Goal: Transaction & Acquisition: Download file/media

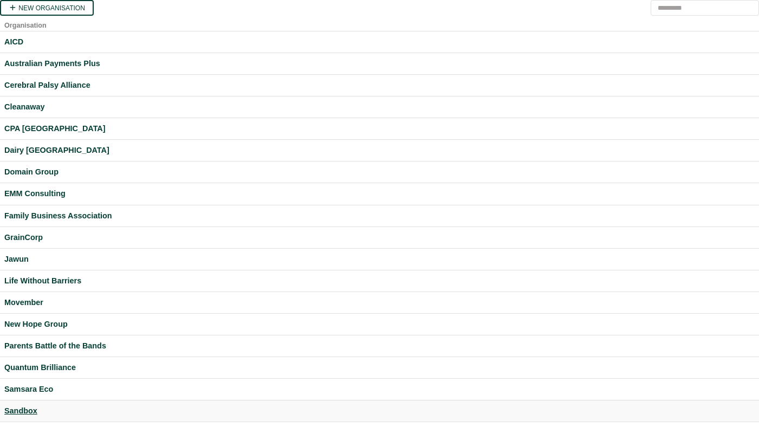
click at [23, 408] on div "Sandbox" at bounding box center [379, 411] width 750 height 12
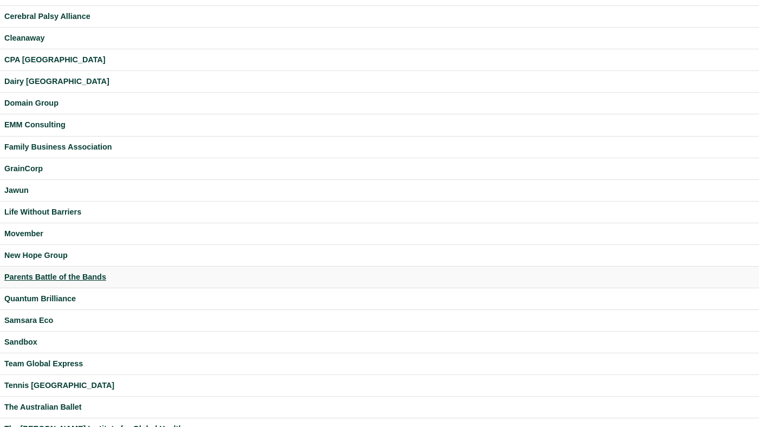
scroll to position [220, 0]
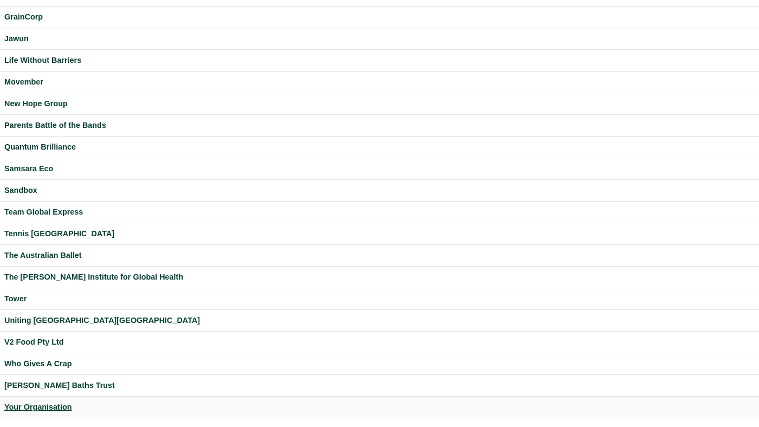
click at [40, 402] on div "Your Organisation" at bounding box center [379, 407] width 750 height 12
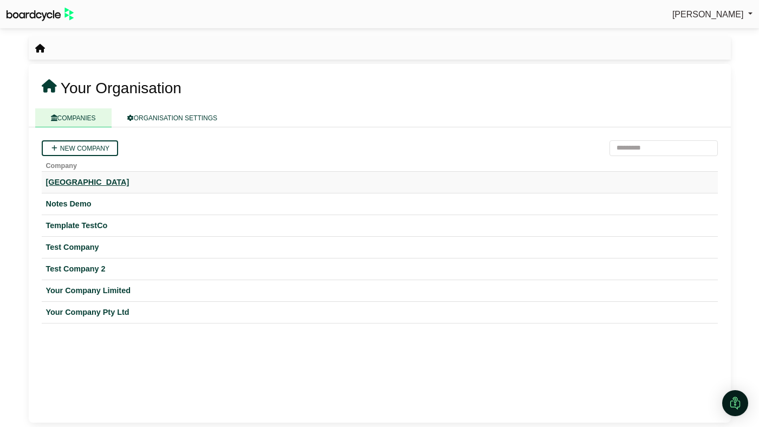
click at [112, 186] on div "Hogwarts University" at bounding box center [379, 182] width 667 height 12
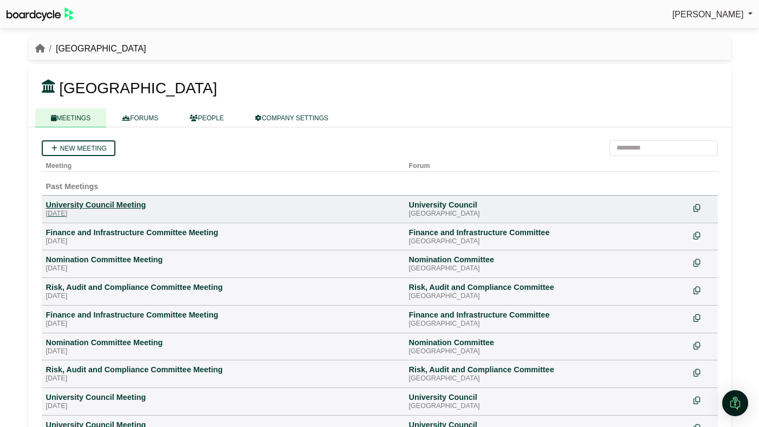
click at [104, 203] on div "University Council Meeting" at bounding box center [223, 205] width 354 height 10
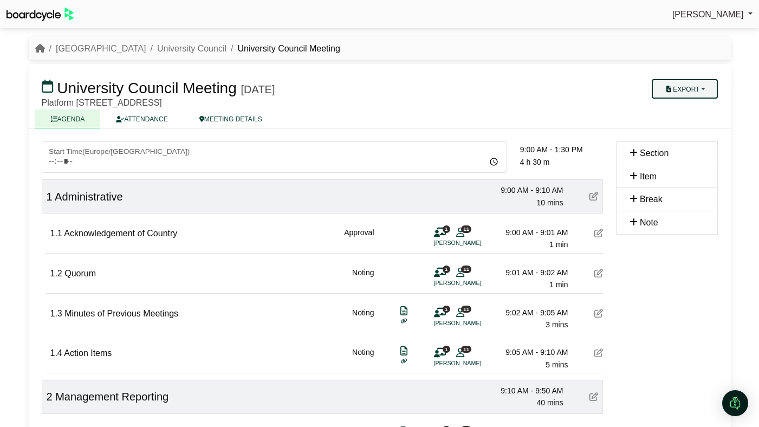
click at [672, 89] on button "Export" at bounding box center [684, 88] width 66 height 19
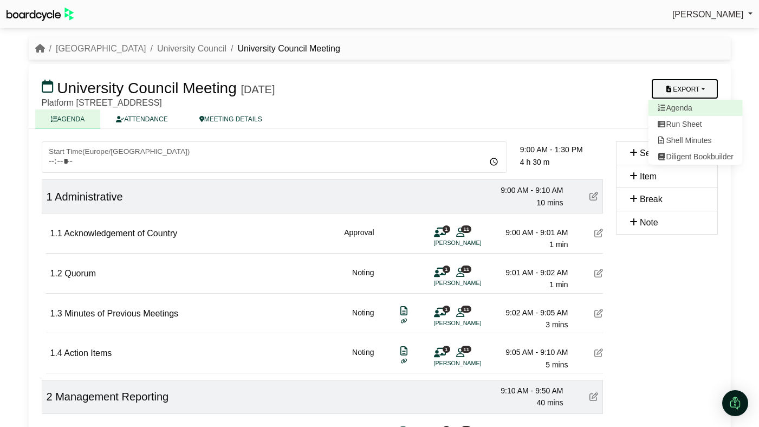
click at [672, 109] on link "Agenda" at bounding box center [695, 108] width 94 height 16
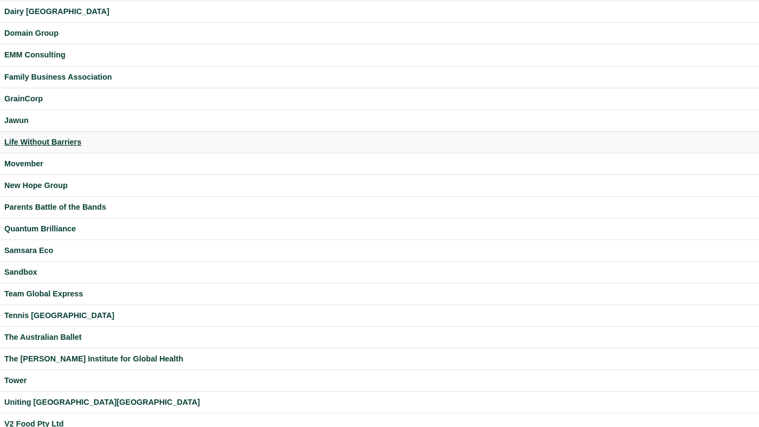
scroll to position [220, 0]
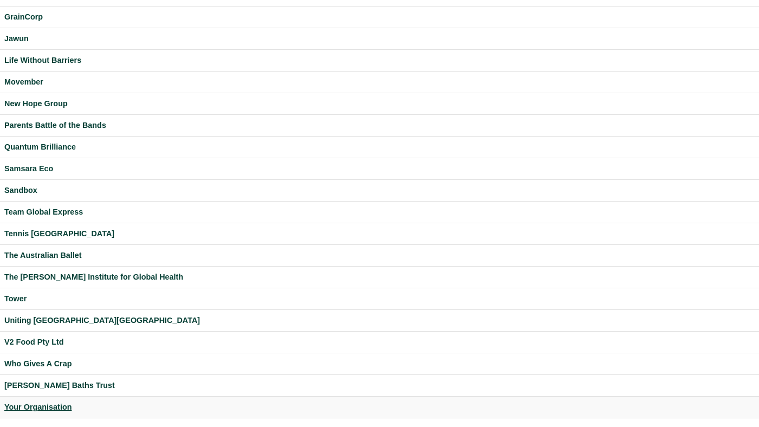
click at [44, 406] on div "Your Organisation" at bounding box center [379, 407] width 750 height 12
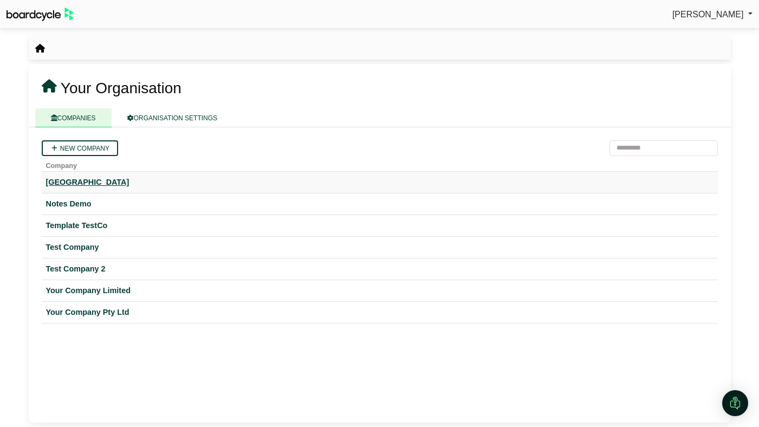
click at [110, 181] on div "Hogwarts University" at bounding box center [379, 182] width 667 height 12
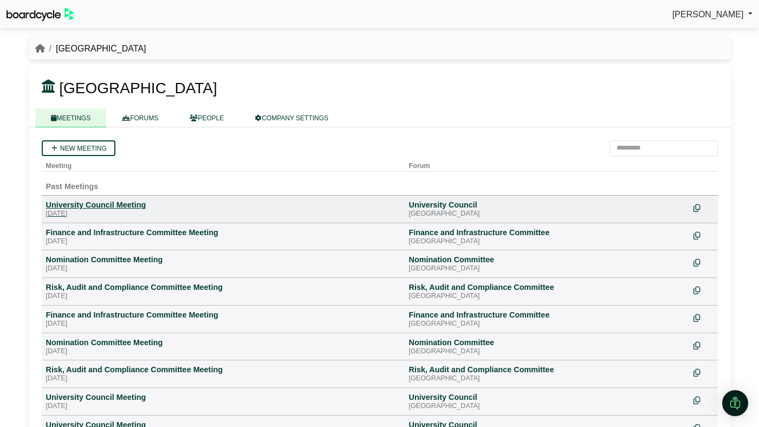
click at [131, 200] on div "University Council Meeting" at bounding box center [223, 205] width 354 height 10
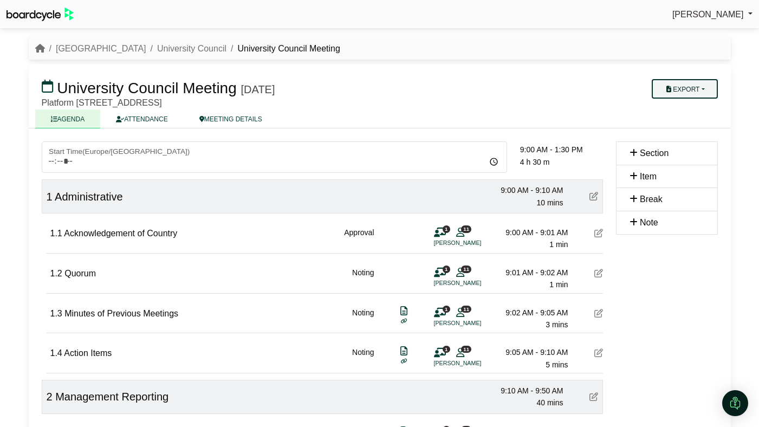
click at [676, 94] on button "Export" at bounding box center [684, 88] width 66 height 19
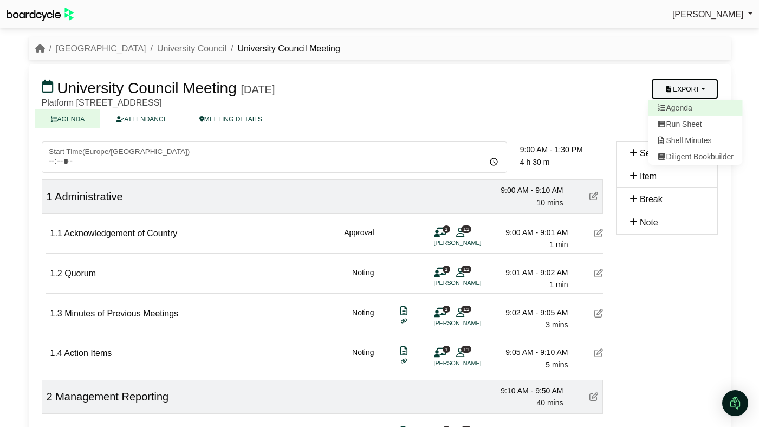
click at [674, 107] on link "Agenda" at bounding box center [695, 108] width 94 height 16
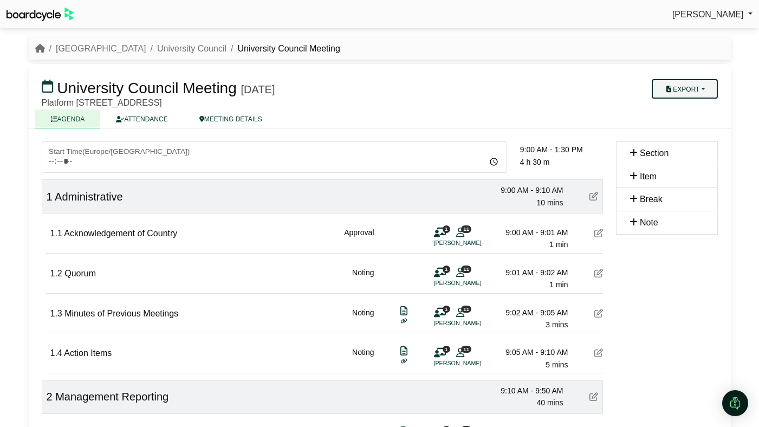
click at [665, 89] on icon "button" at bounding box center [668, 89] width 8 height 6
click at [664, 137] on icon at bounding box center [661, 140] width 10 height 8
click at [126, 45] on link "[GEOGRAPHIC_DATA]" at bounding box center [101, 48] width 90 height 9
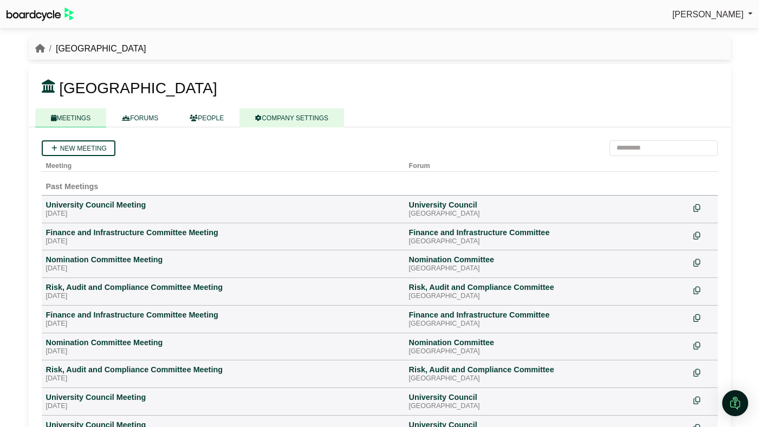
click at [314, 115] on link "COMPANY SETTINGS" at bounding box center [291, 117] width 105 height 19
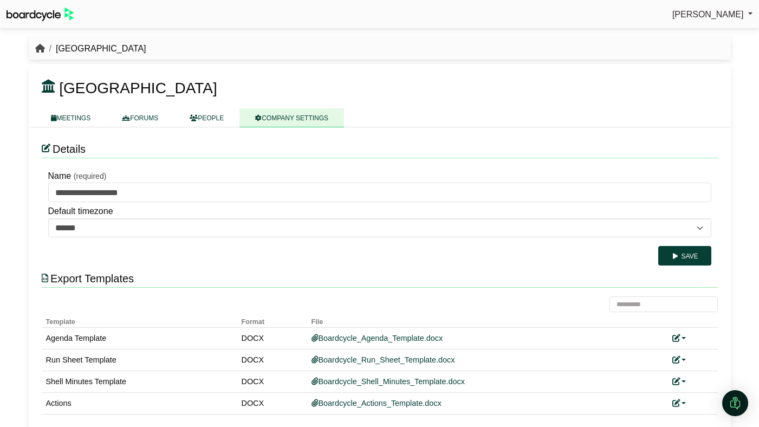
click at [41, 48] on icon "breadcrumb" at bounding box center [40, 48] width 10 height 9
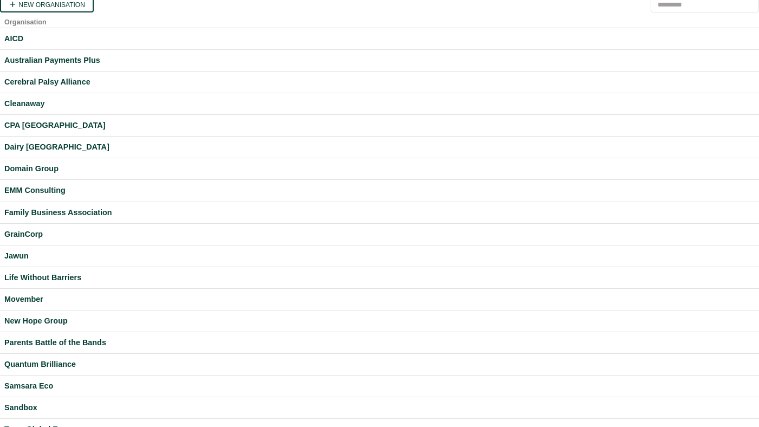
scroll to position [3, 0]
click at [41, 172] on div "Domain Group" at bounding box center [379, 169] width 750 height 12
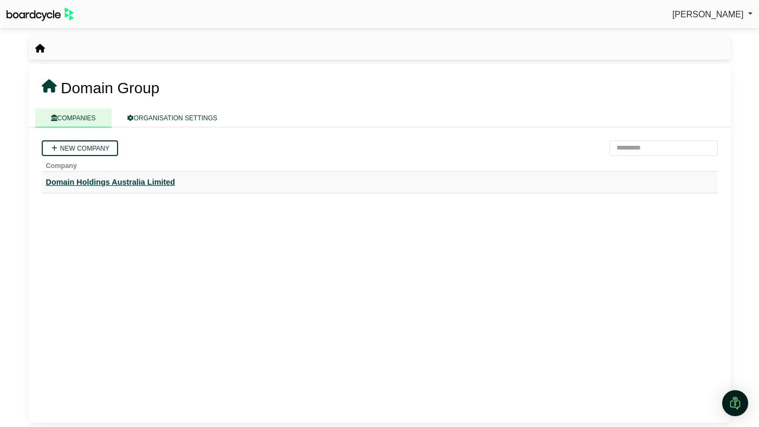
click at [144, 180] on div "Domain Holdings Australia Limited" at bounding box center [379, 182] width 667 height 12
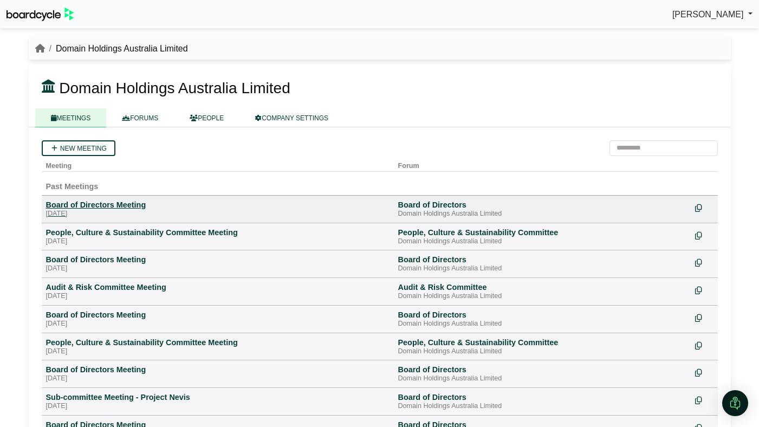
click at [100, 208] on div "Board of Directors Meeting" at bounding box center [217, 205] width 343 height 10
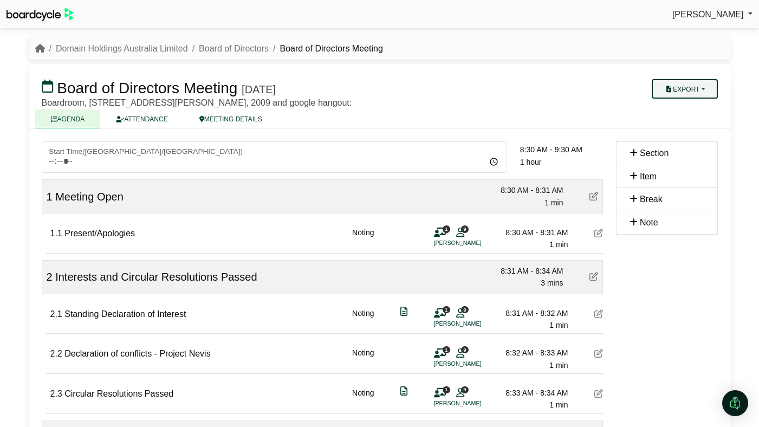
click at [690, 82] on button "Export" at bounding box center [684, 88] width 66 height 19
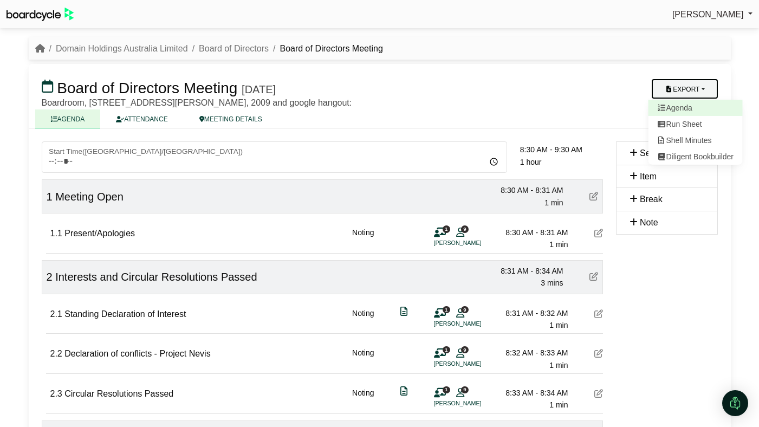
click at [681, 101] on link "Agenda" at bounding box center [695, 108] width 94 height 16
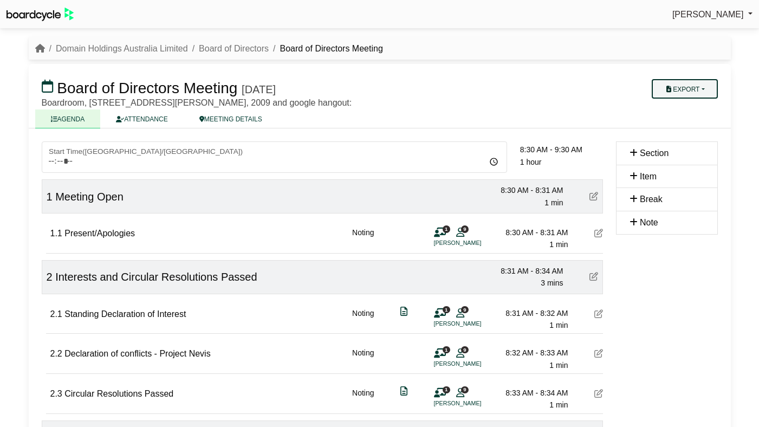
click at [669, 96] on button "Export" at bounding box center [684, 88] width 66 height 19
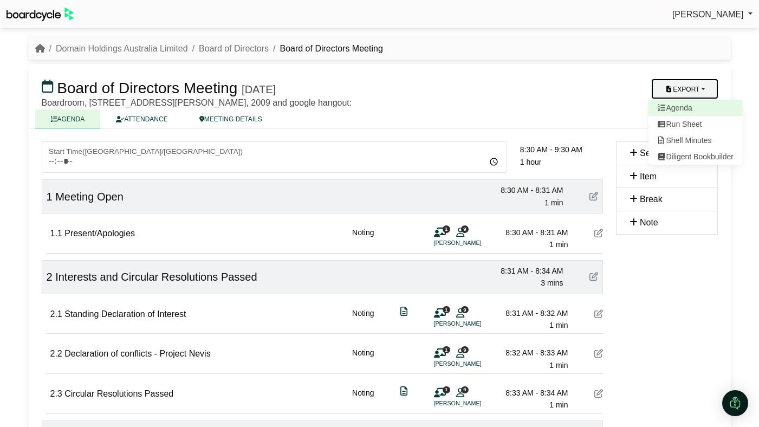
click at [667, 106] on link "Agenda" at bounding box center [695, 108] width 94 height 16
